Goal: Information Seeking & Learning: Find specific fact

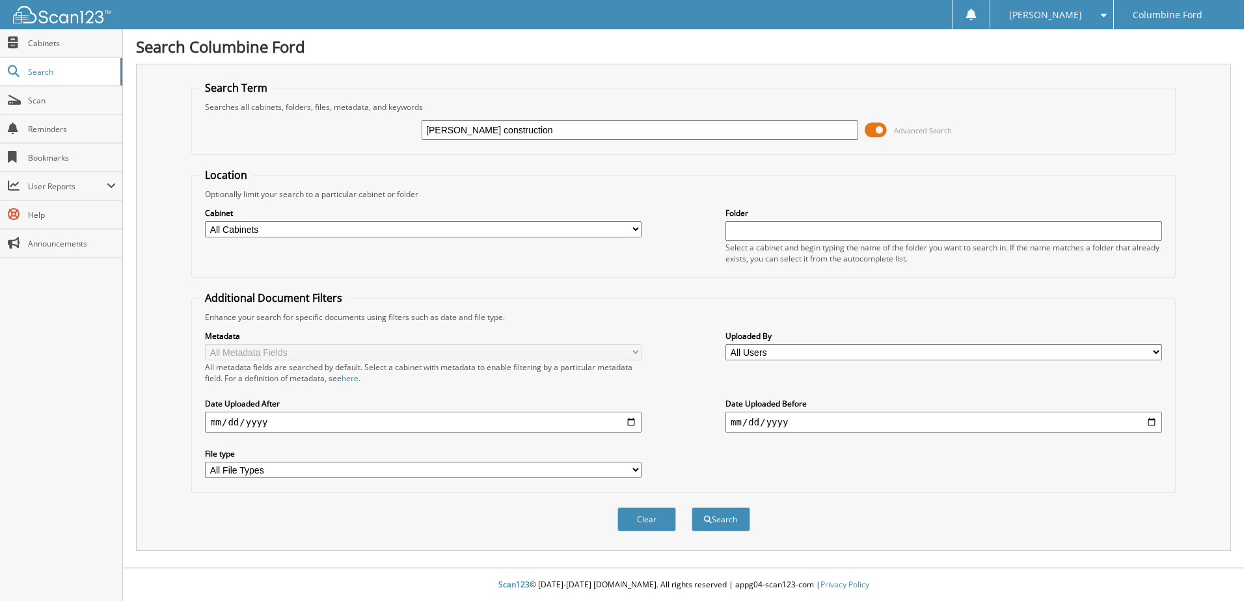
type input "[PERSON_NAME] construction"
click at [691, 507] on button "Search" at bounding box center [720, 519] width 59 height 24
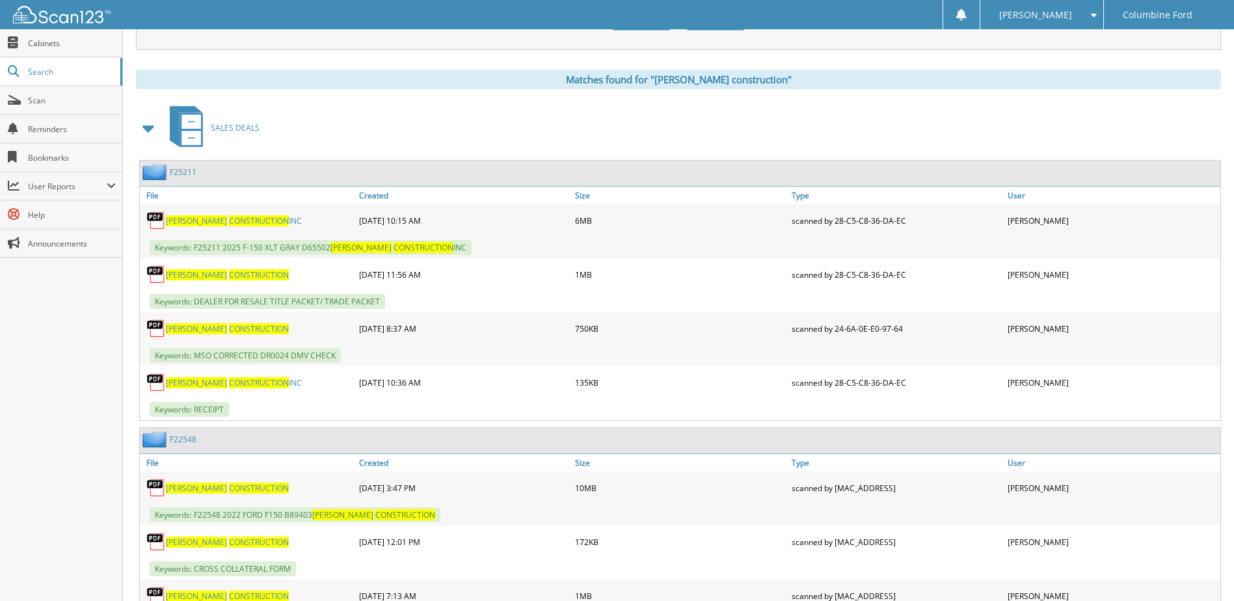
scroll to position [715, 0]
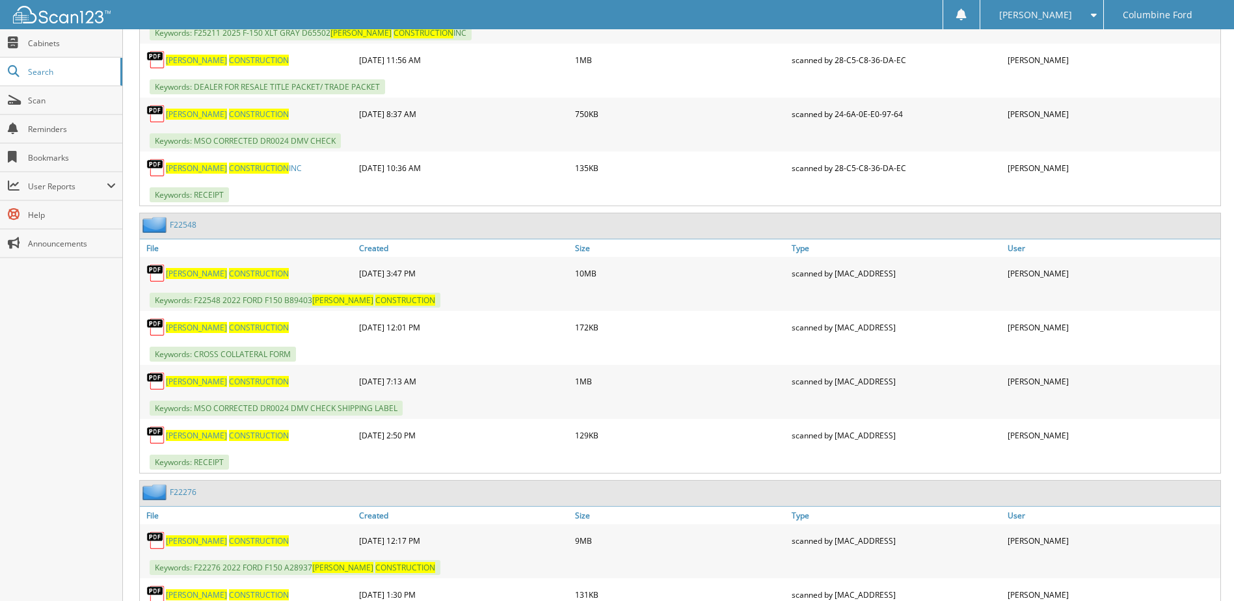
click at [229, 382] on span "CONSTRUCTION" at bounding box center [259, 381] width 60 height 11
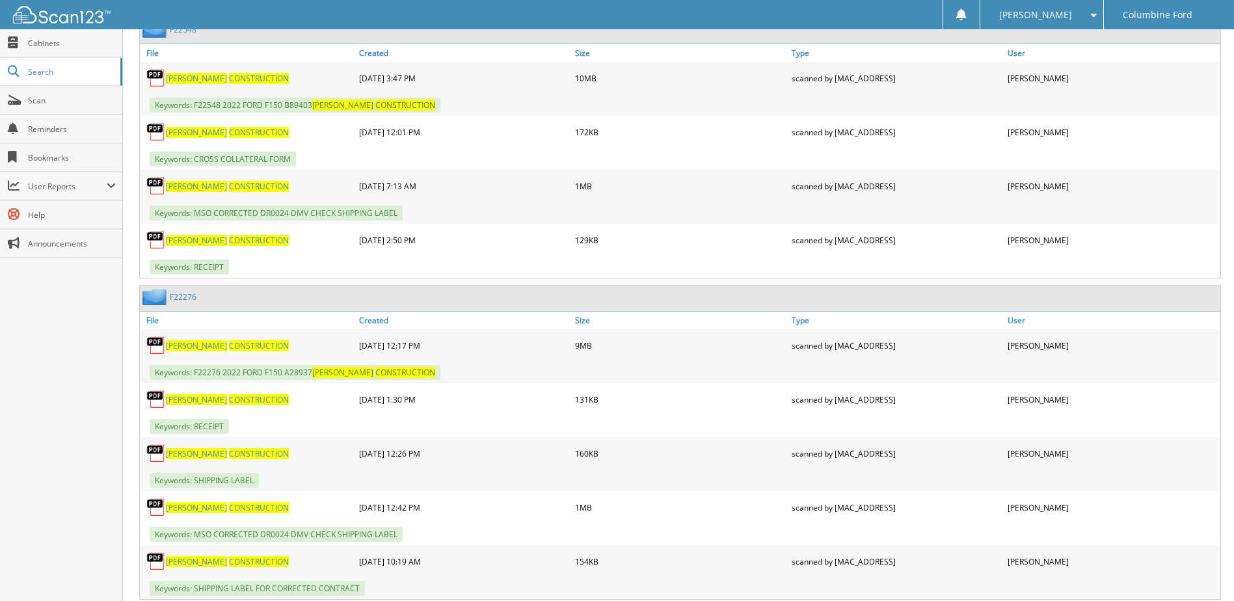
scroll to position [846, 0]
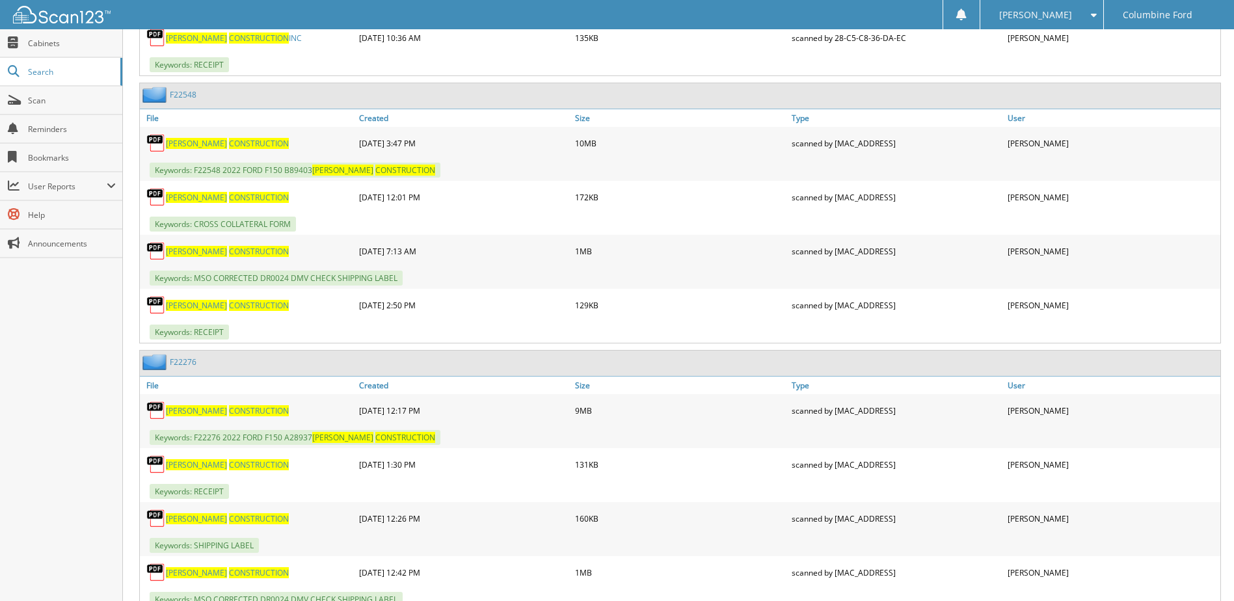
click at [229, 255] on span "CONSTRUCTION" at bounding box center [259, 251] width 60 height 11
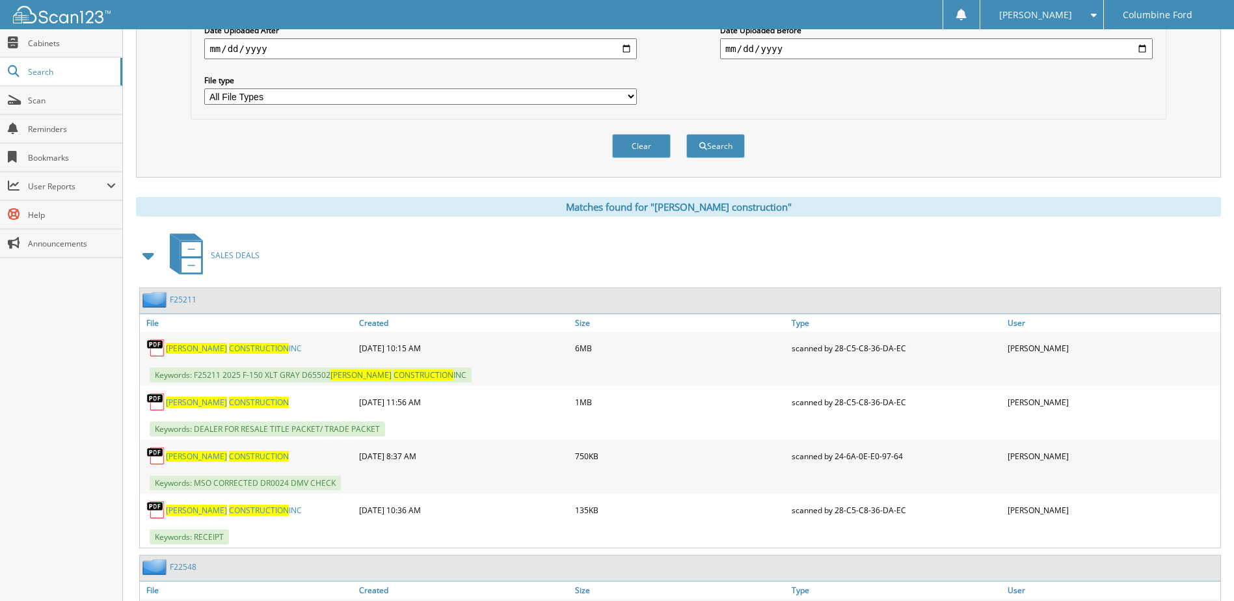
scroll to position [0, 0]
